Goal: Task Accomplishment & Management: Manage account settings

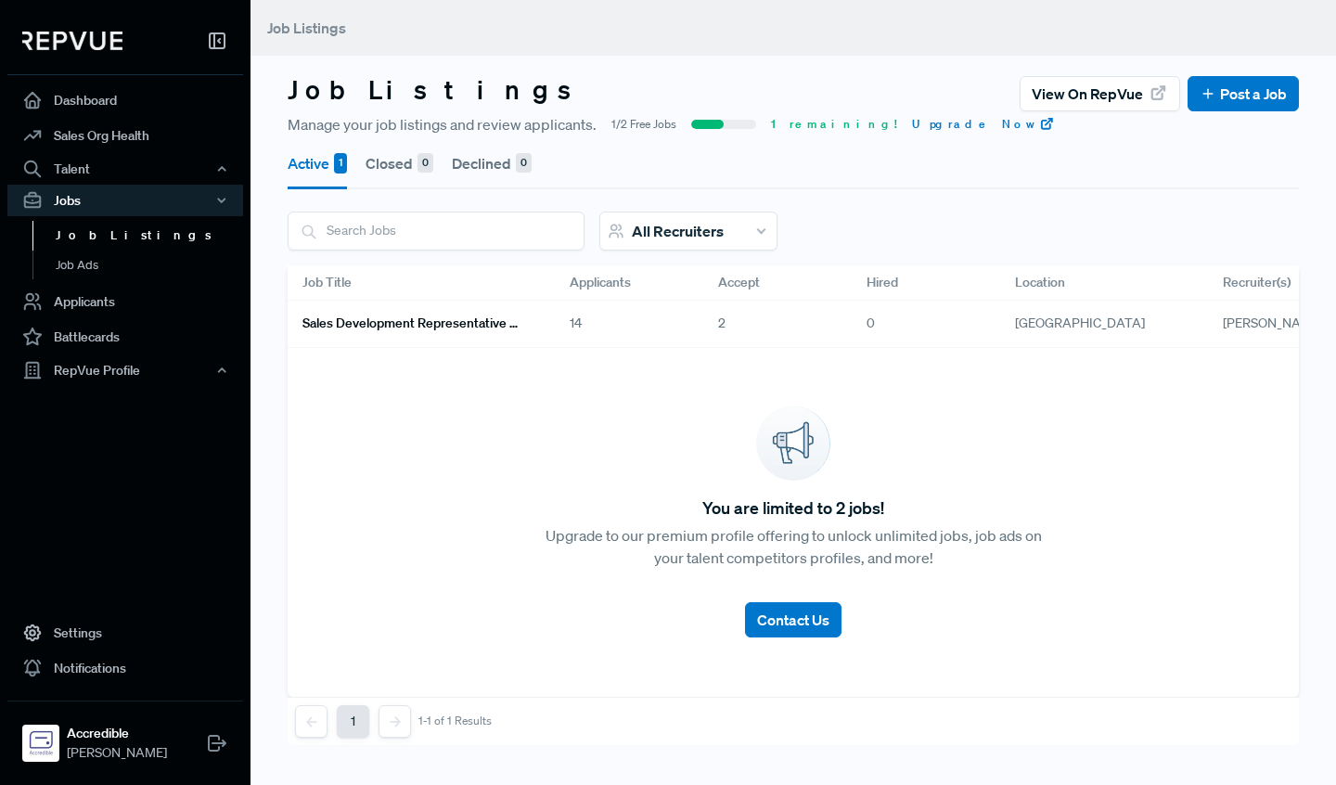
click at [576, 327] on div "14" at bounding box center [629, 324] width 148 height 47
click at [499, 327] on h6 "Sales Development Representative Remote - US Based - EST Preferred" at bounding box center [414, 324] width 223 height 16
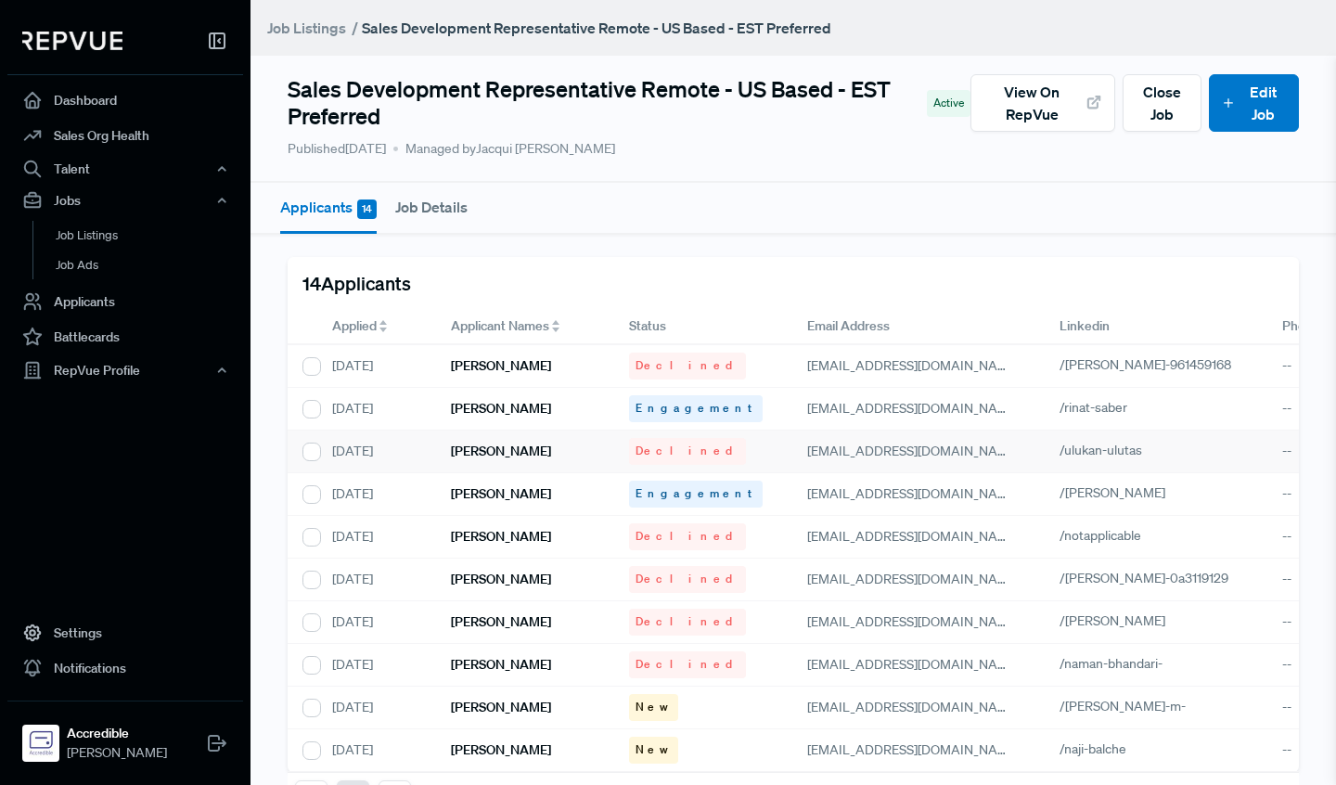
scroll to position [184, 0]
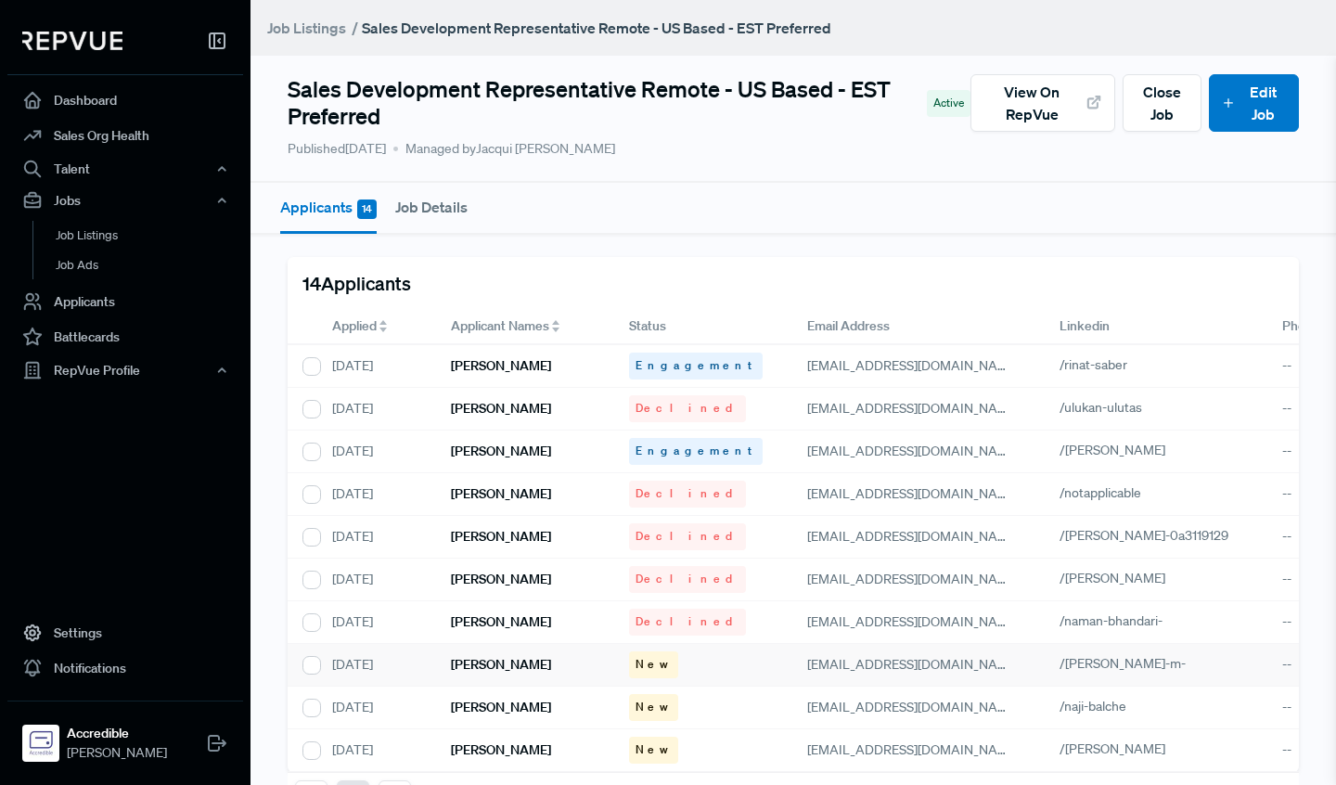
click at [513, 657] on h6 "[PERSON_NAME]" at bounding box center [501, 665] width 100 height 16
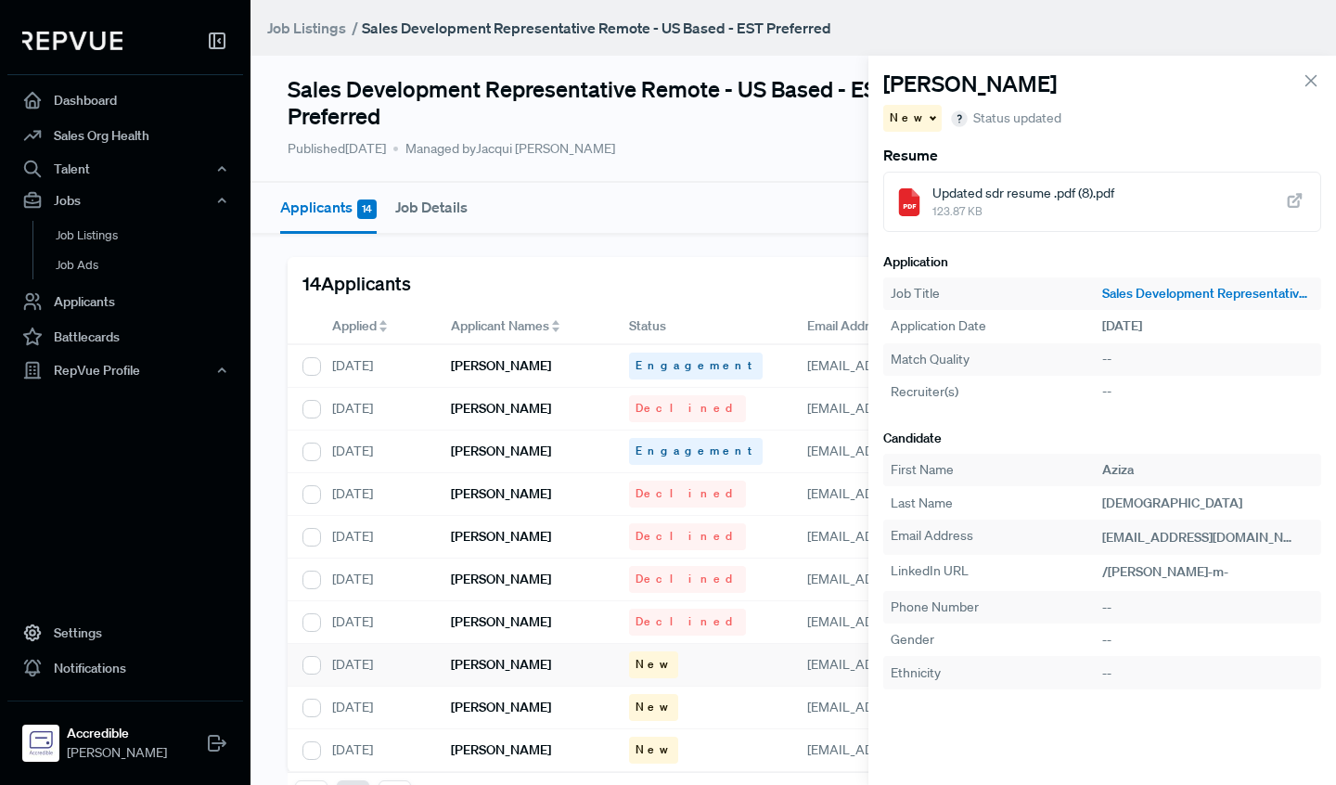
click at [1057, 203] on span "123.87 KB" at bounding box center [1024, 211] width 182 height 17
drag, startPoint x: 1310, startPoint y: 77, endPoint x: 1298, endPoint y: 85, distance: 13.9
click at [1310, 77] on icon at bounding box center [1311, 81] width 20 height 20
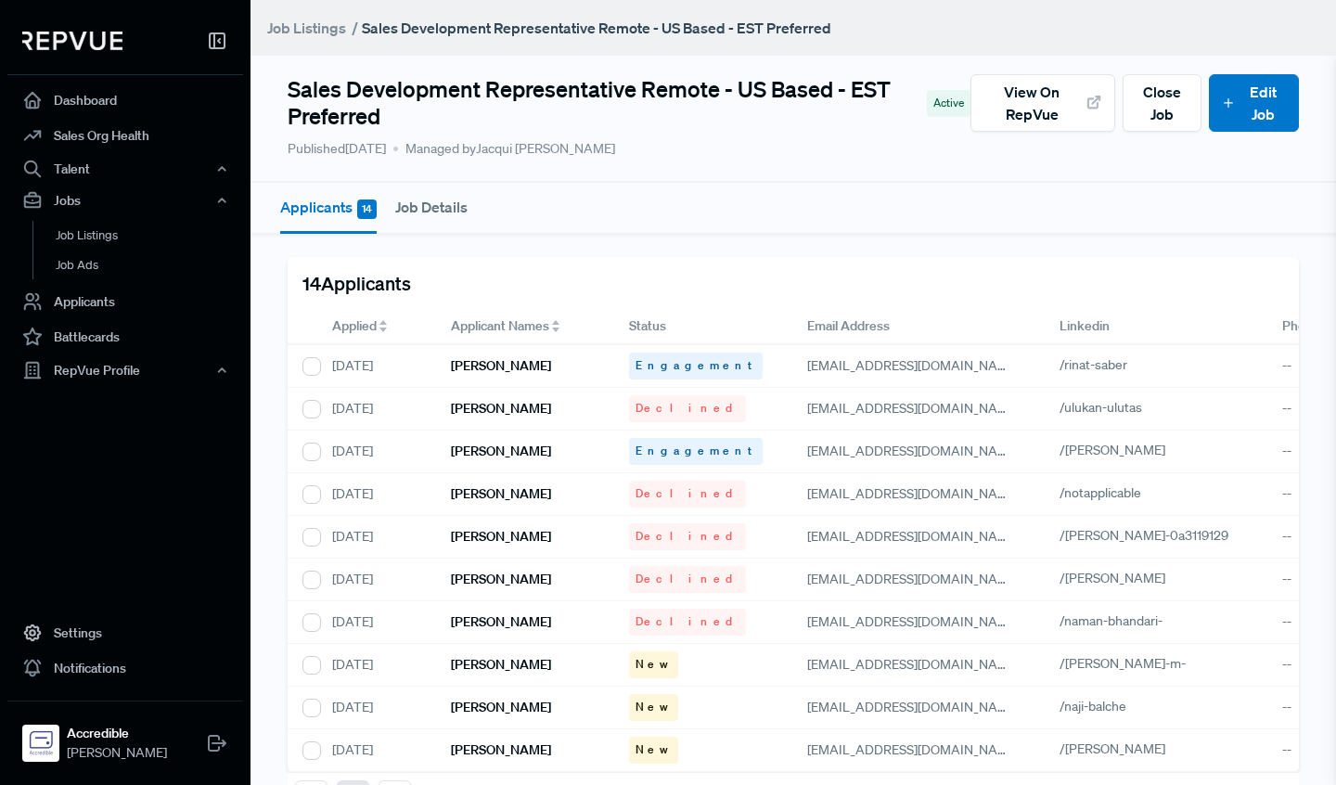
drag, startPoint x: 644, startPoint y: 652, endPoint x: 604, endPoint y: 652, distance: 39.9
click at [636, 656] on span "New" at bounding box center [654, 664] width 36 height 17
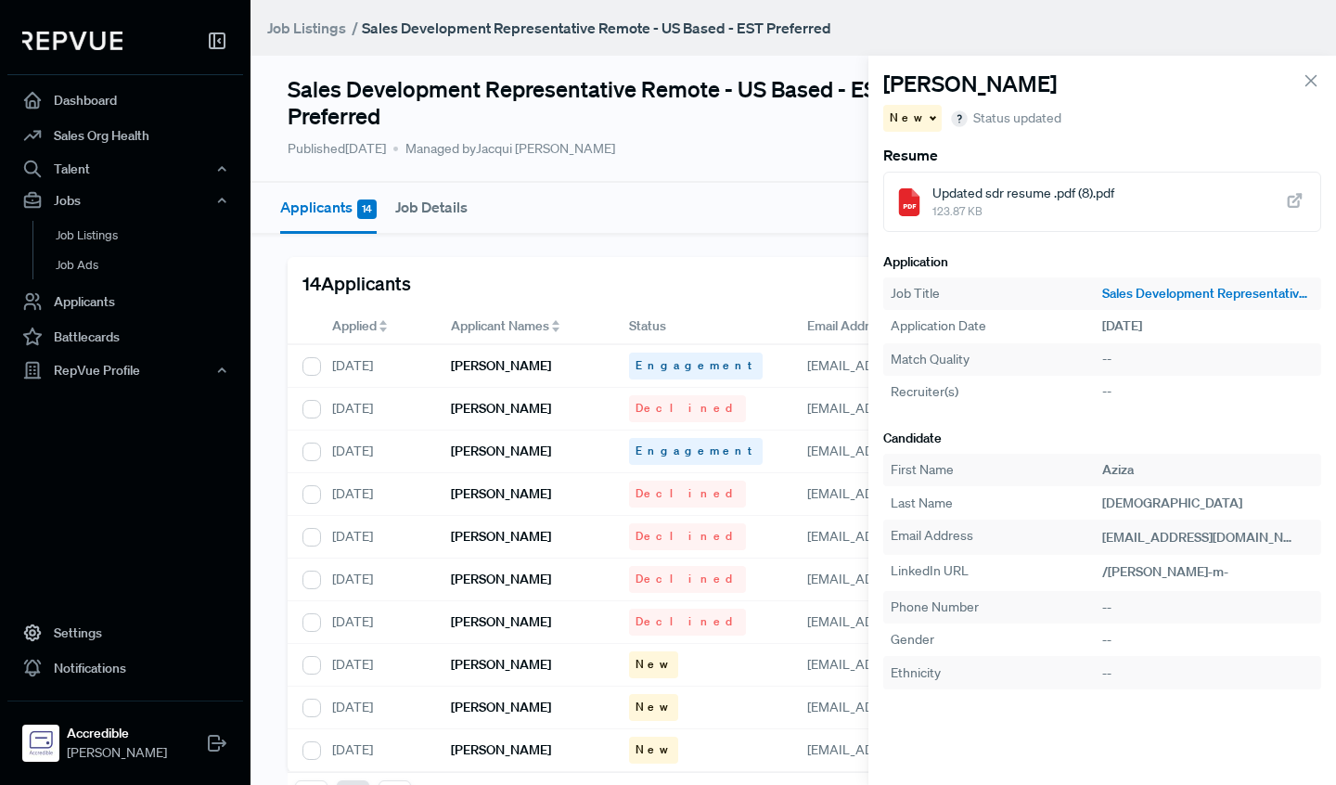
click at [912, 115] on div "New" at bounding box center [913, 118] width 58 height 27
click at [936, 175] on span "Declined" at bounding box center [923, 182] width 51 height 17
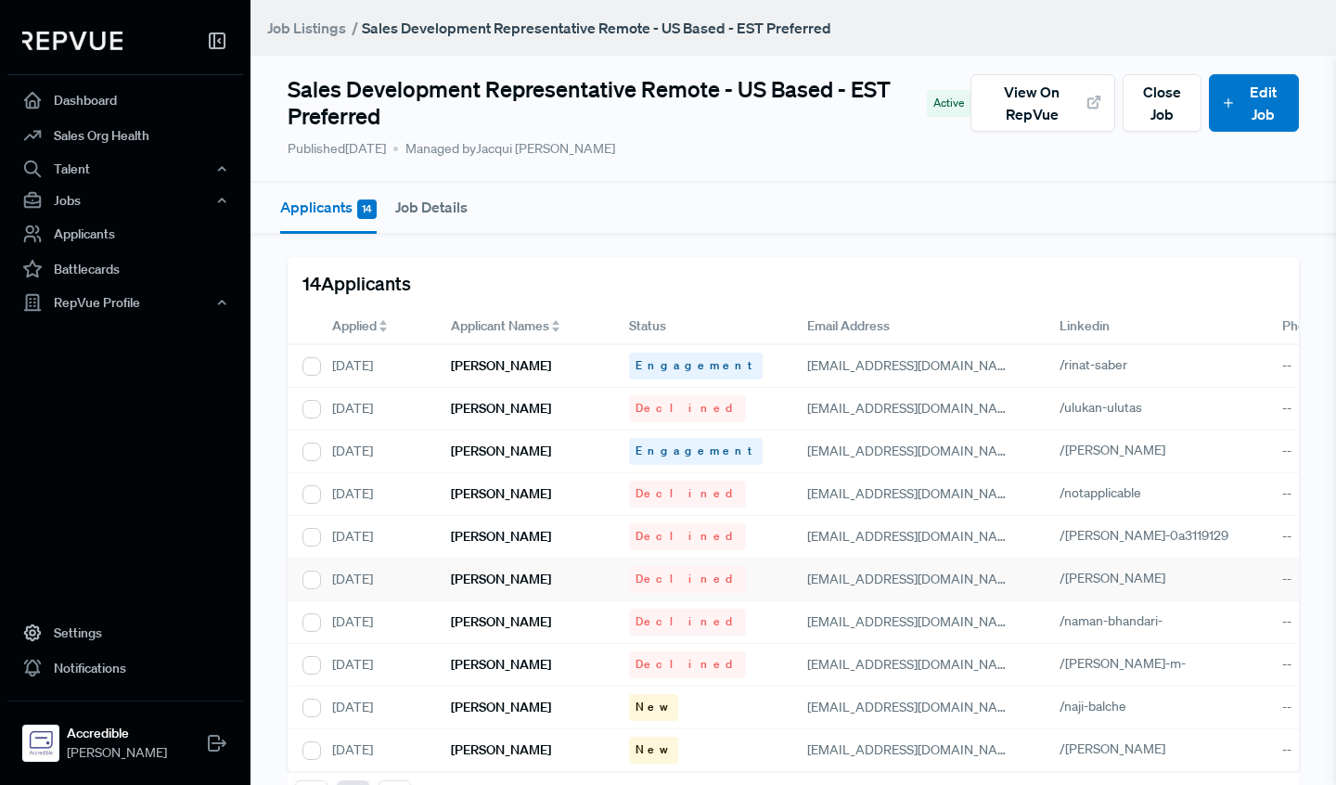
scroll to position [184, 0]
click at [649, 699] on span "New" at bounding box center [654, 707] width 36 height 17
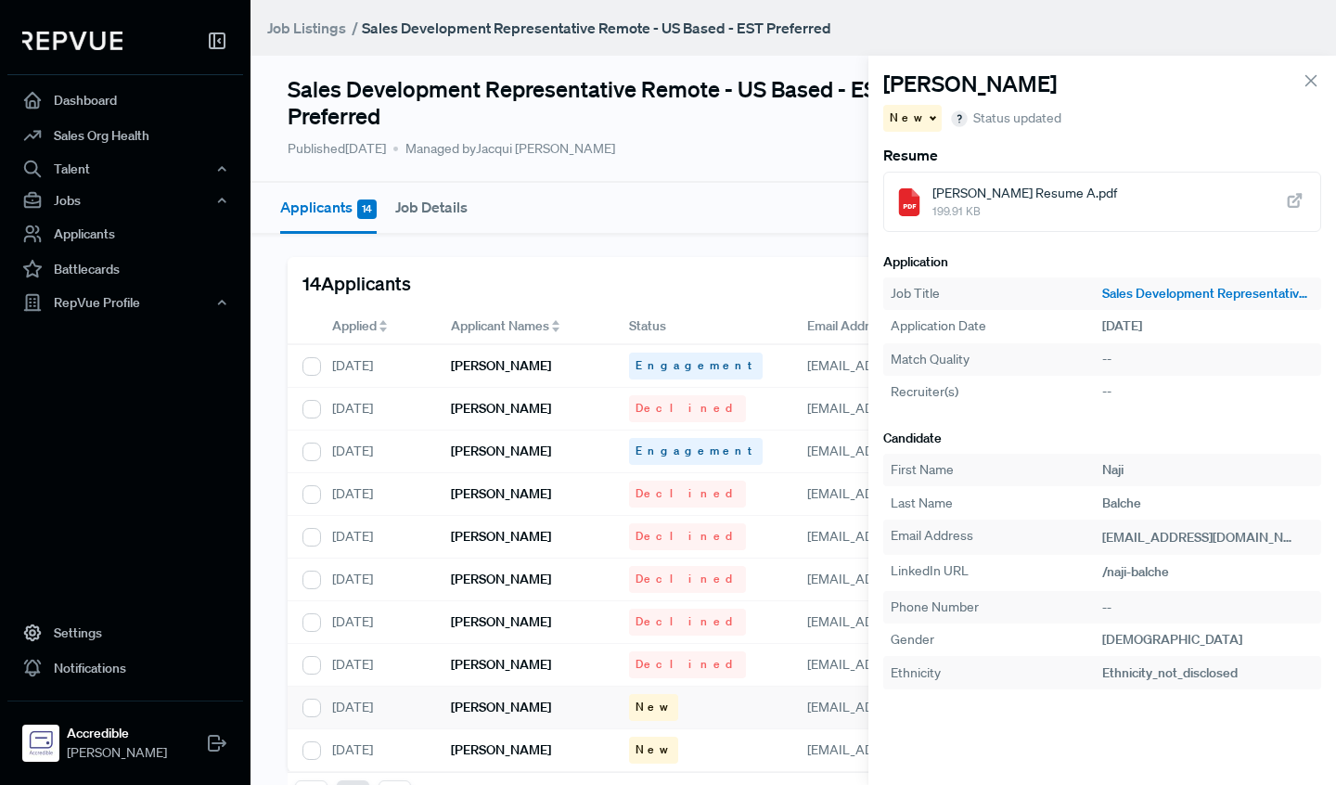
click at [986, 195] on span "Naji Balche Resume A.pdf" at bounding box center [1025, 193] width 185 height 19
click at [926, 117] on span at bounding box center [930, 117] width 9 height 3
drag, startPoint x: 921, startPoint y: 180, endPoint x: 919, endPoint y: 200, distance: 20.5
click at [921, 180] on span "Declined" at bounding box center [923, 182] width 51 height 17
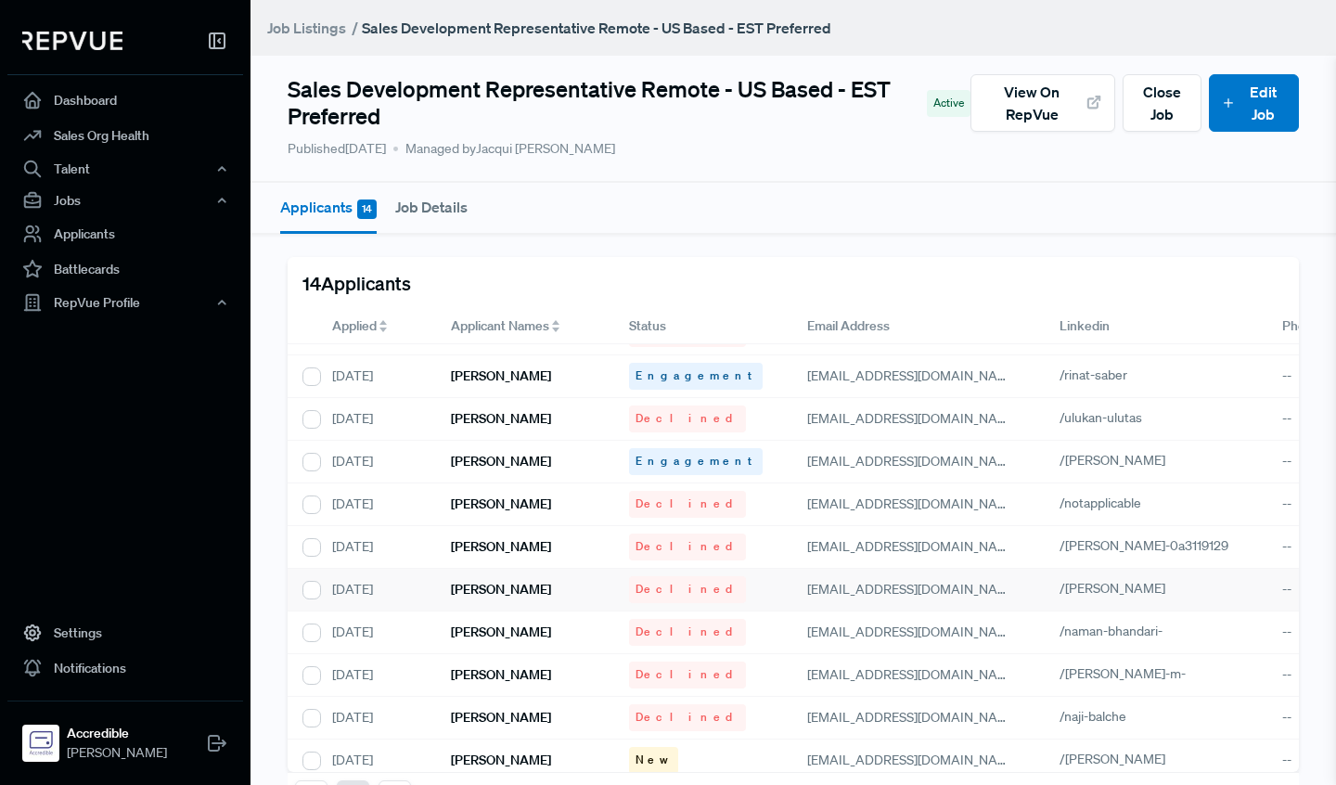
scroll to position [184, 0]
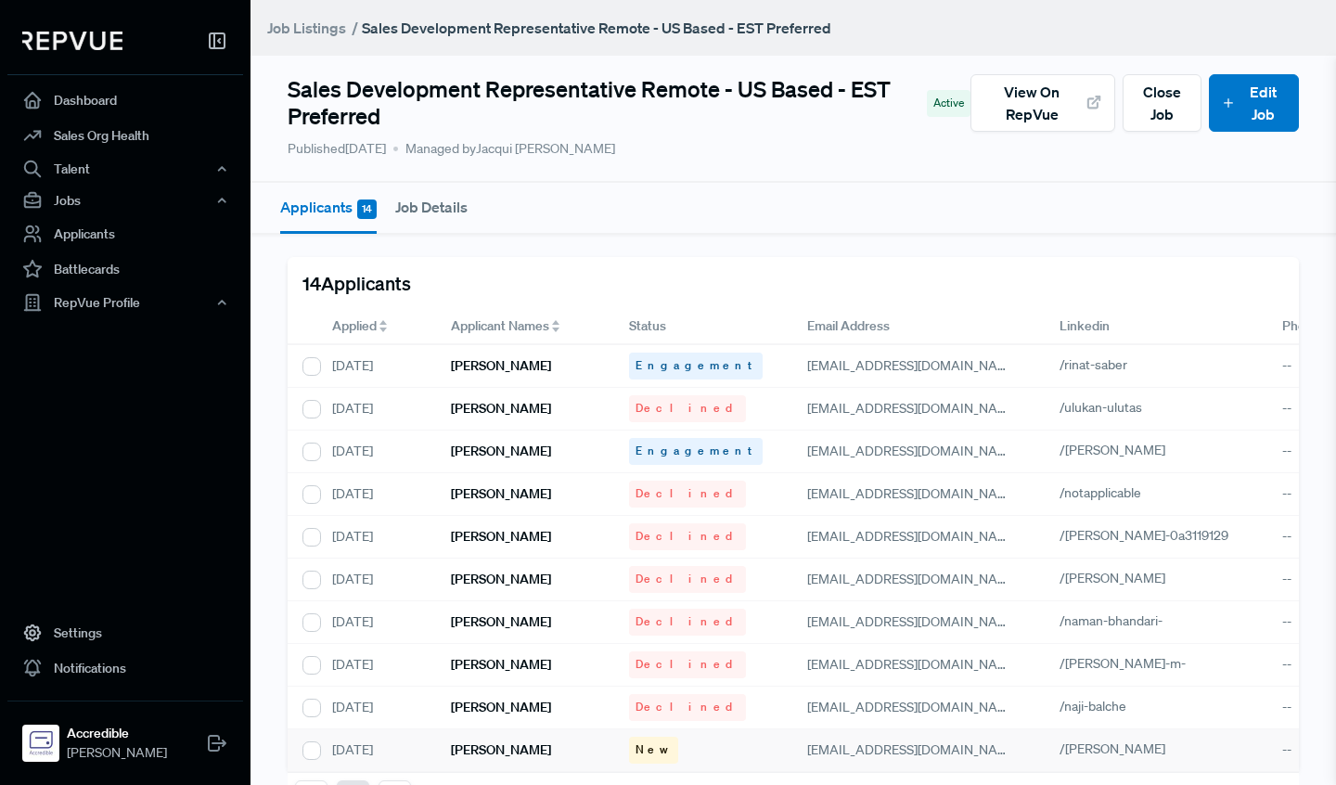
click at [507, 742] on h6 "[PERSON_NAME]" at bounding box center [501, 750] width 100 height 16
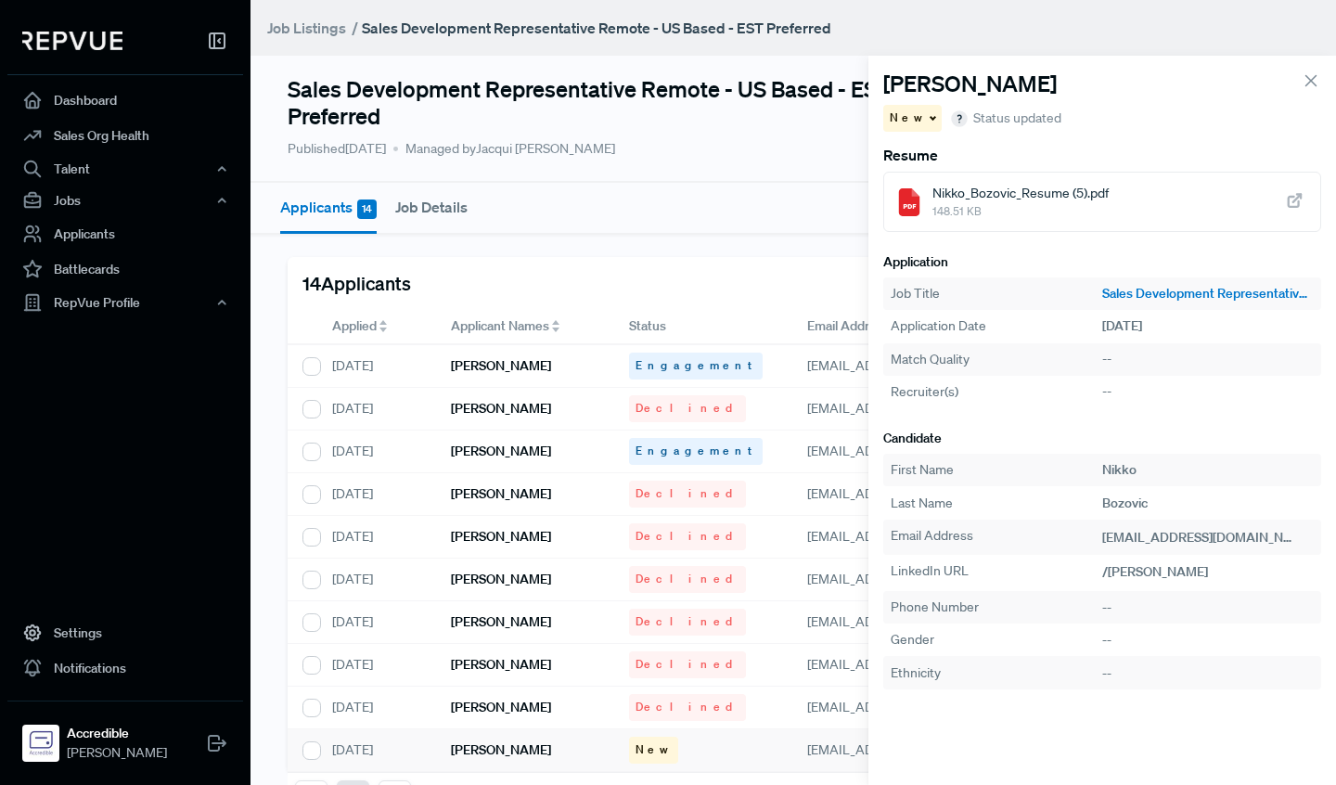
click at [1019, 193] on span "Nikko_Bozovic_Resume (5).pdf" at bounding box center [1021, 193] width 176 height 19
drag, startPoint x: 918, startPoint y: 112, endPoint x: 928, endPoint y: 131, distance: 21.2
click at [918, 112] on div "New" at bounding box center [913, 118] width 58 height 27
click at [924, 183] on span "Declined" at bounding box center [923, 182] width 51 height 17
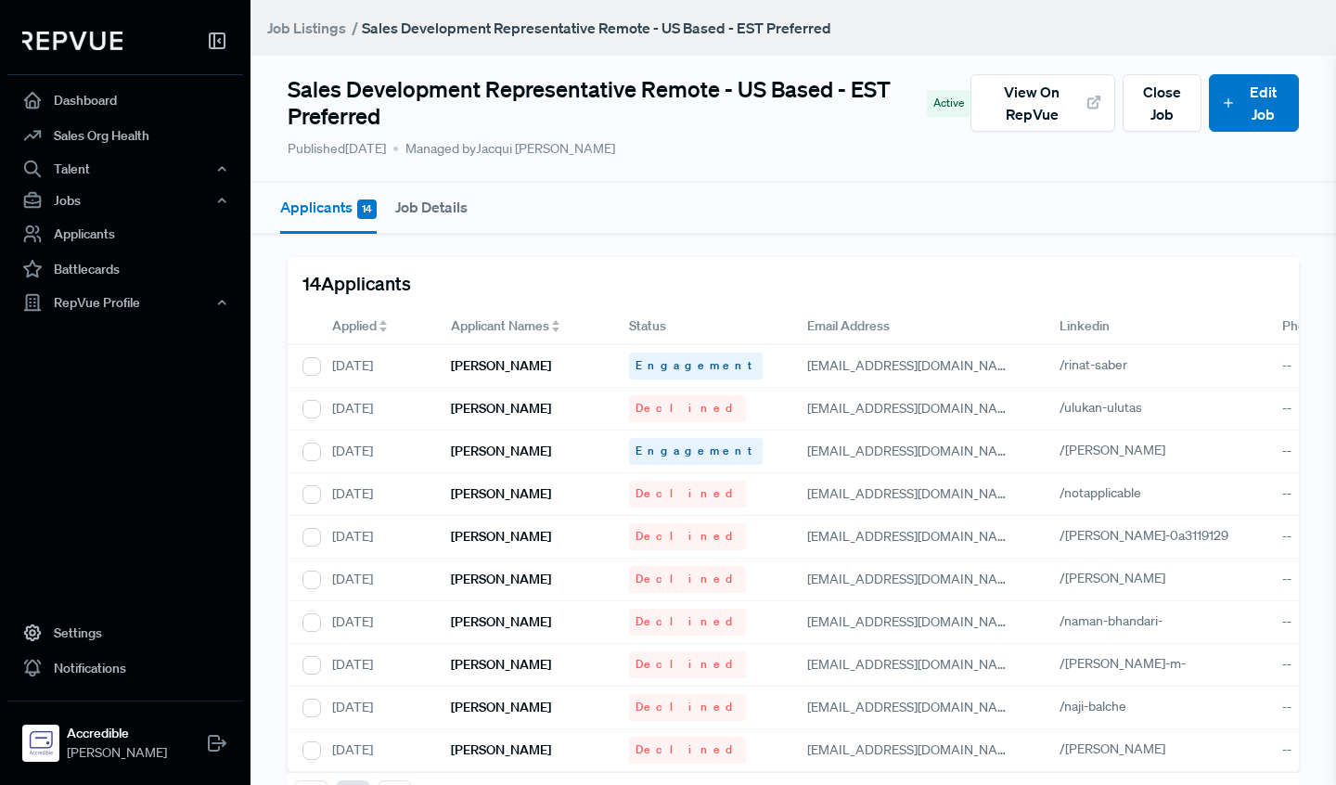
scroll to position [79, 0]
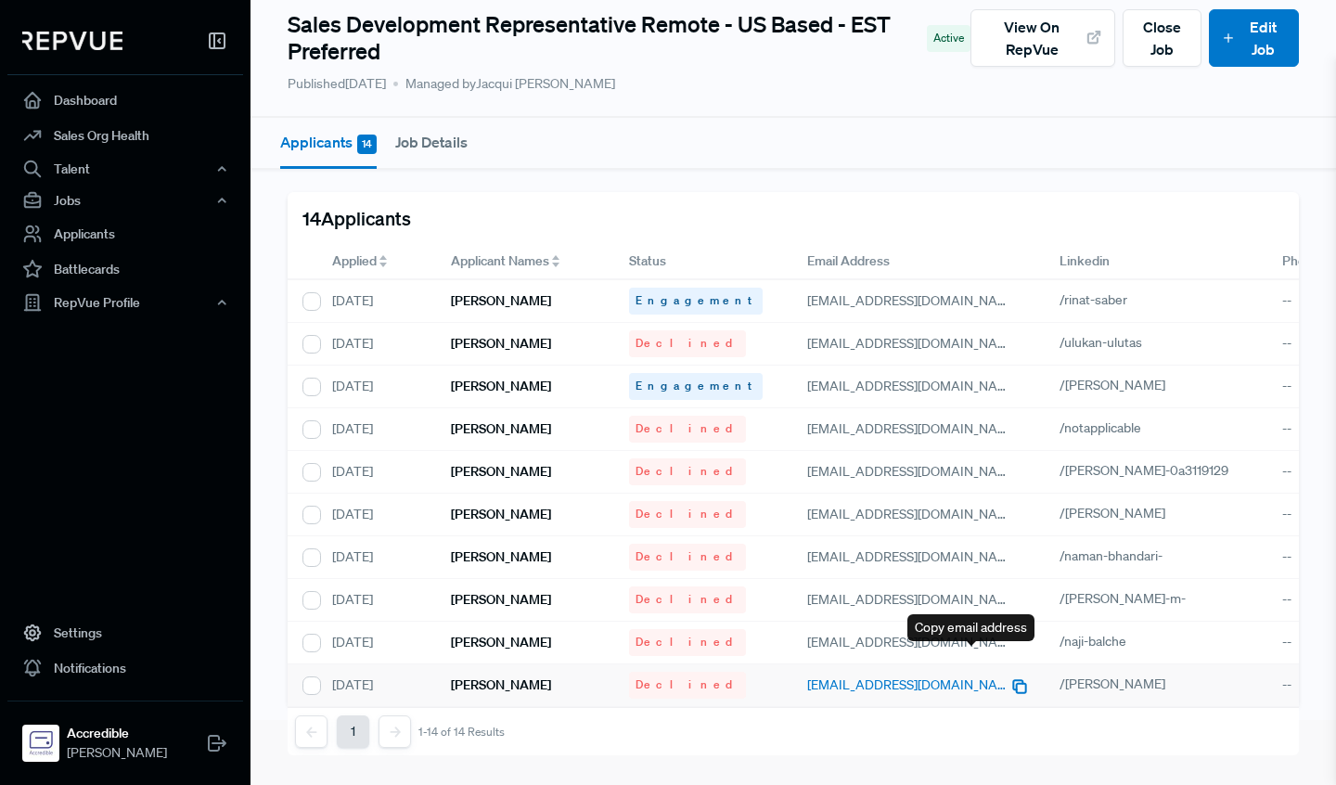
click at [1011, 678] on icon "button" at bounding box center [1020, 687] width 19 height 19
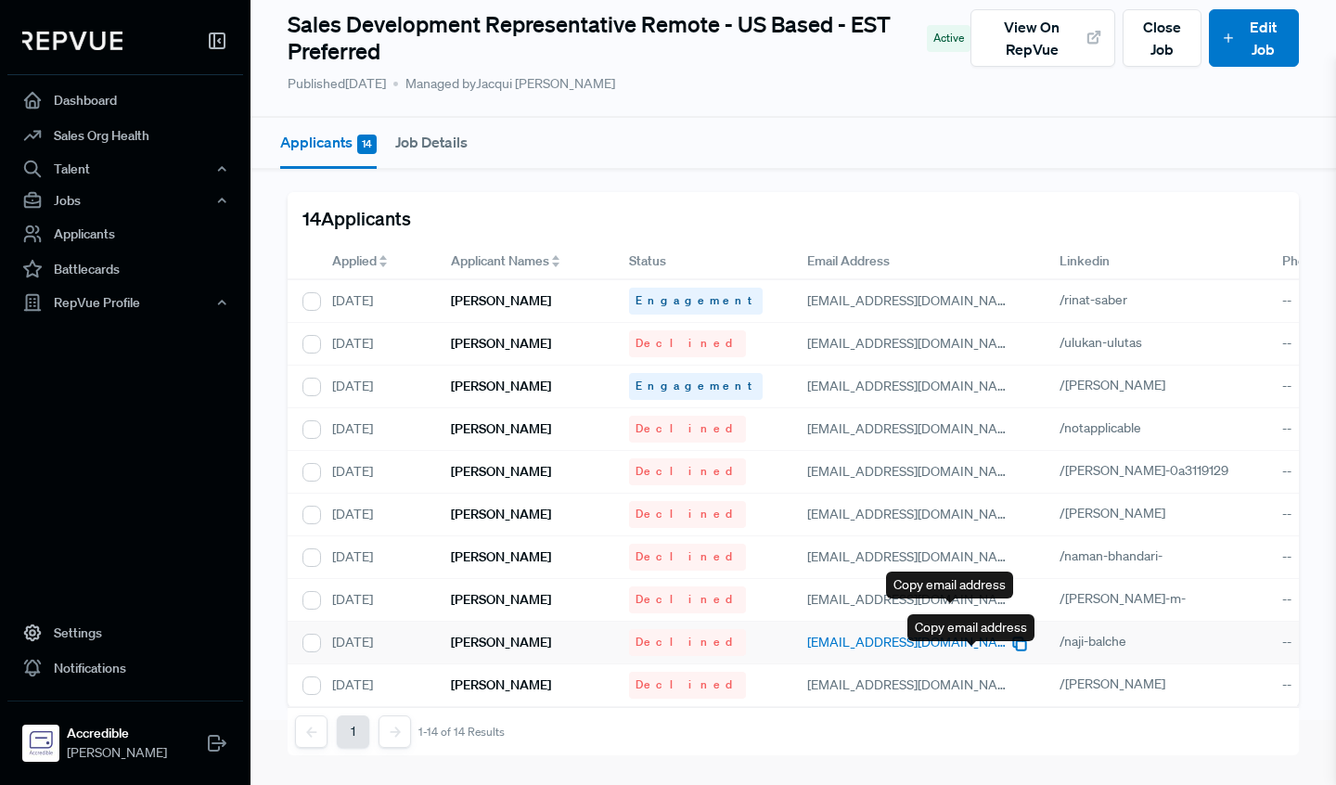
click at [1011, 635] on icon "button" at bounding box center [1020, 644] width 19 height 19
